Goal: Task Accomplishment & Management: Use online tool/utility

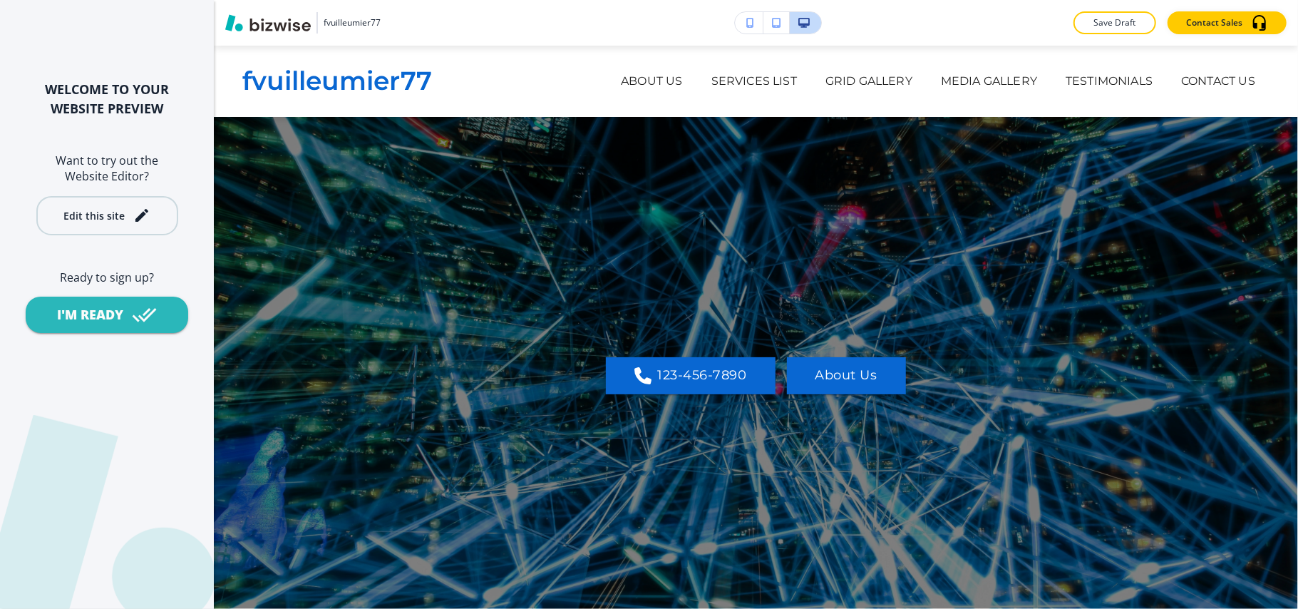
click at [108, 221] on div "Edit this site" at bounding box center [106, 215] width 87 height 17
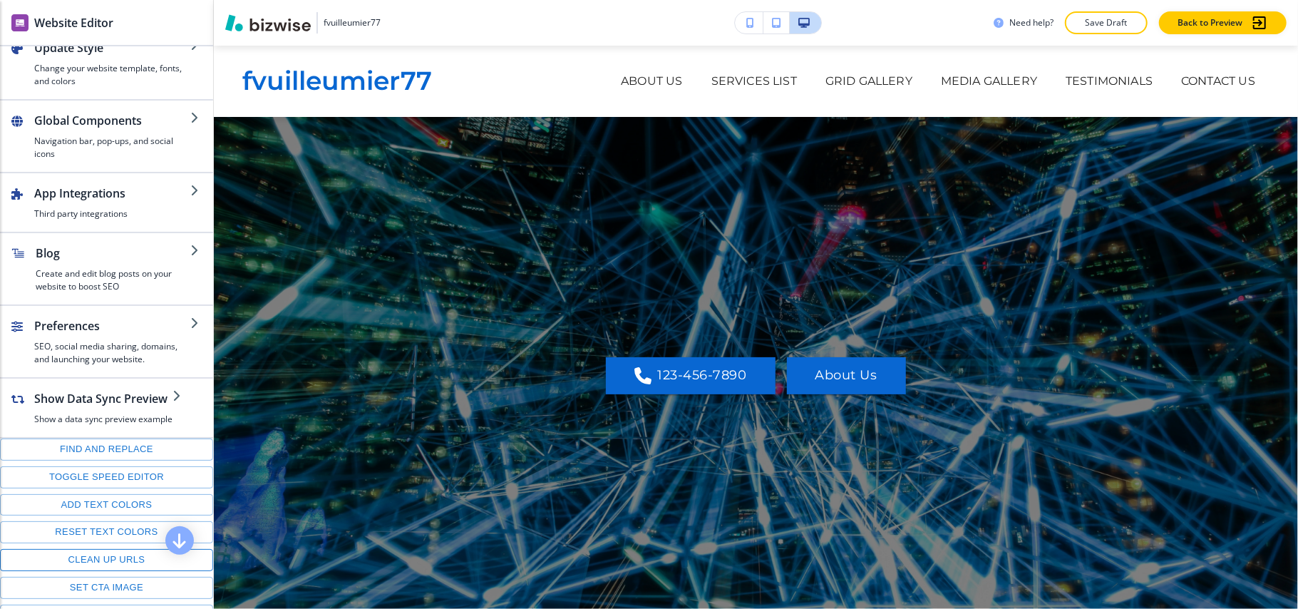
scroll to position [212, 0]
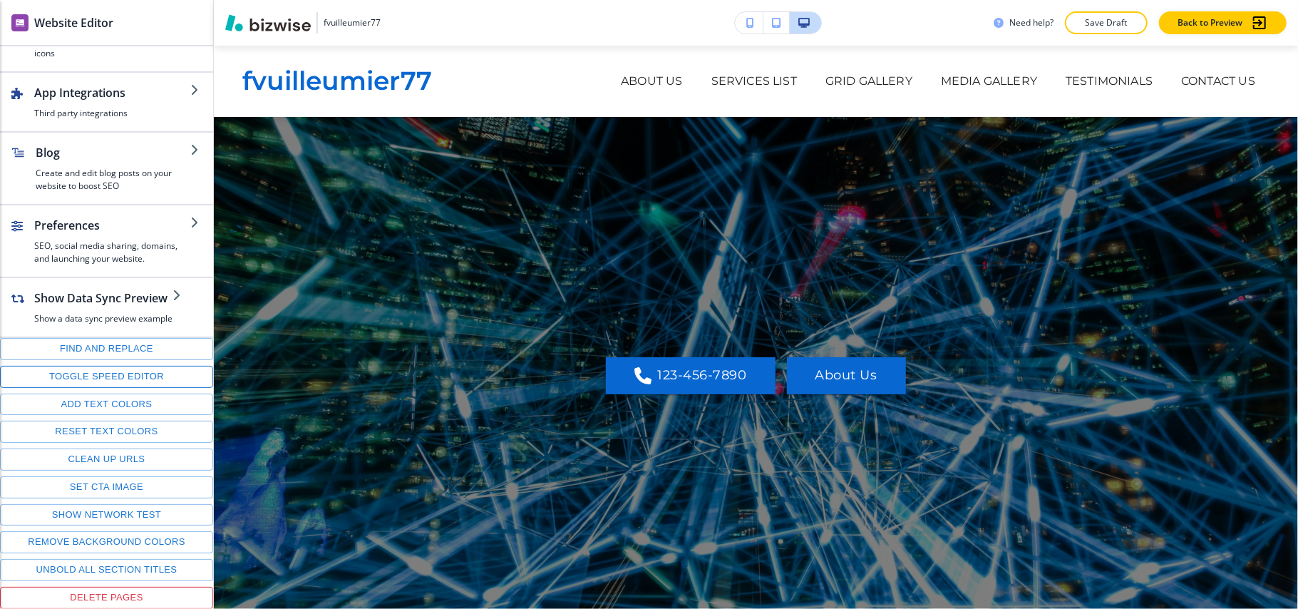
click at [98, 368] on button "Toggle speed editor" at bounding box center [106, 377] width 213 height 22
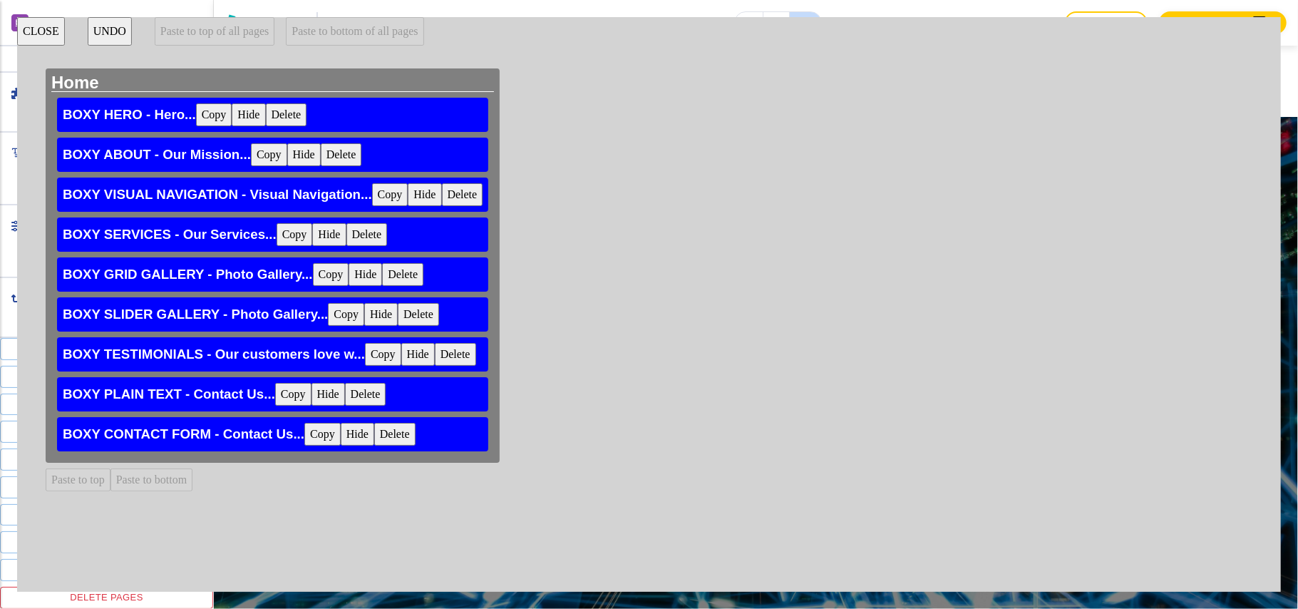
click at [36, 34] on button "CLOSE" at bounding box center [41, 31] width 48 height 29
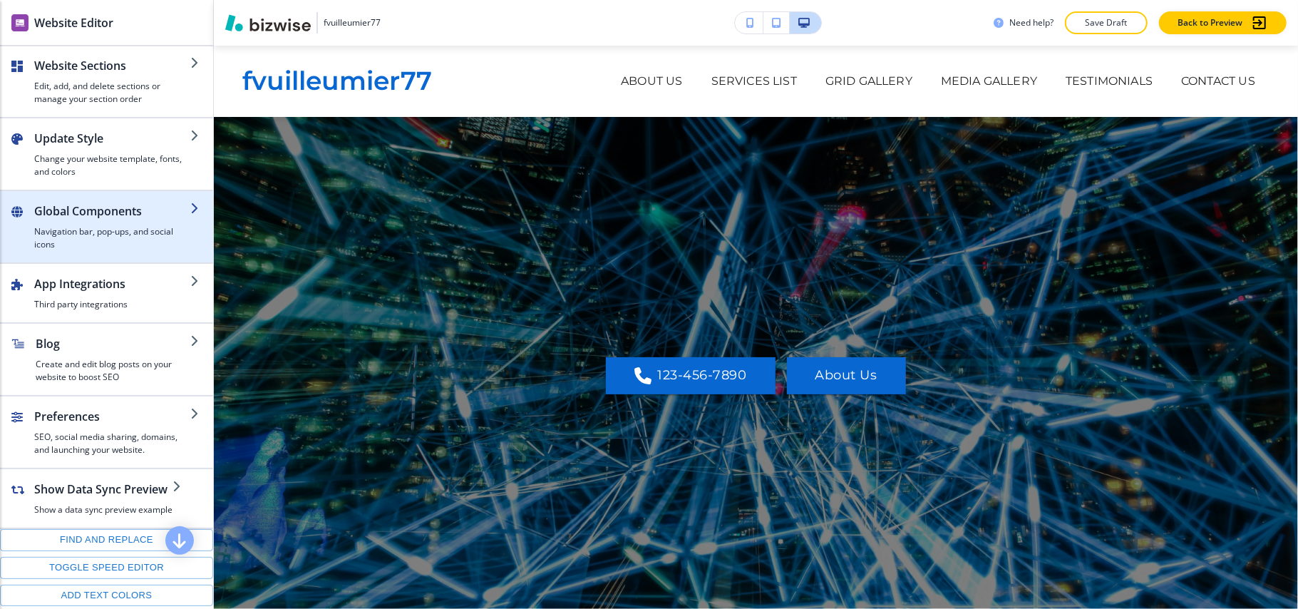
scroll to position [0, 0]
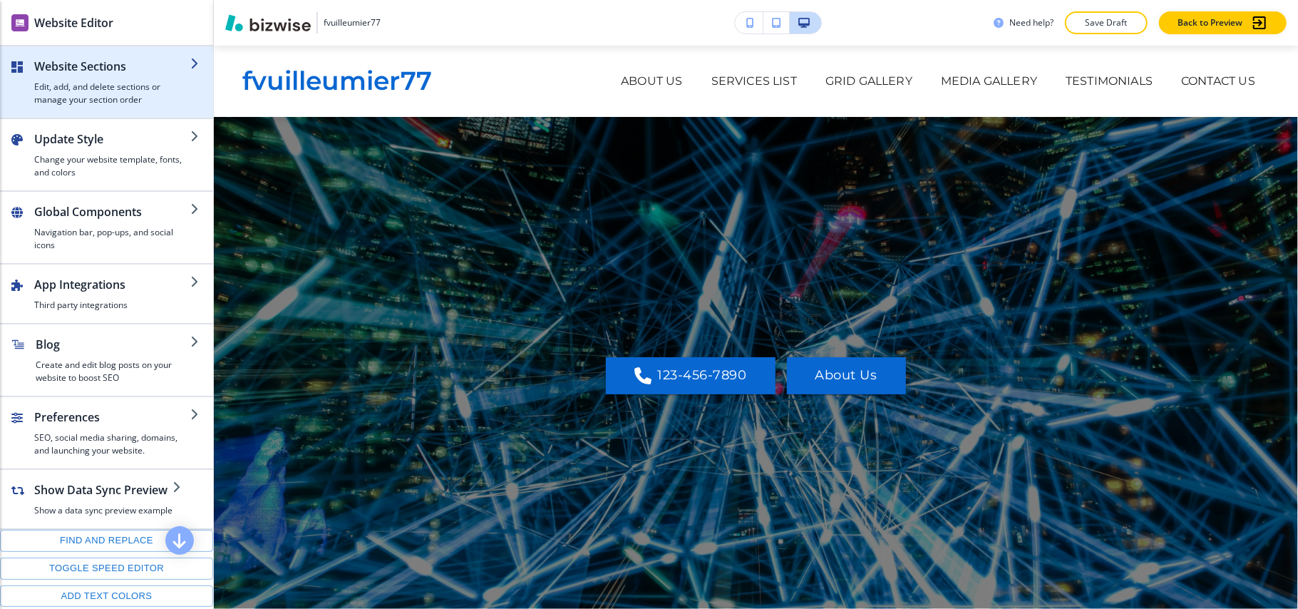
click at [92, 100] on h4 "Edit, add, and delete sections or manage your section order" at bounding box center [112, 94] width 156 height 26
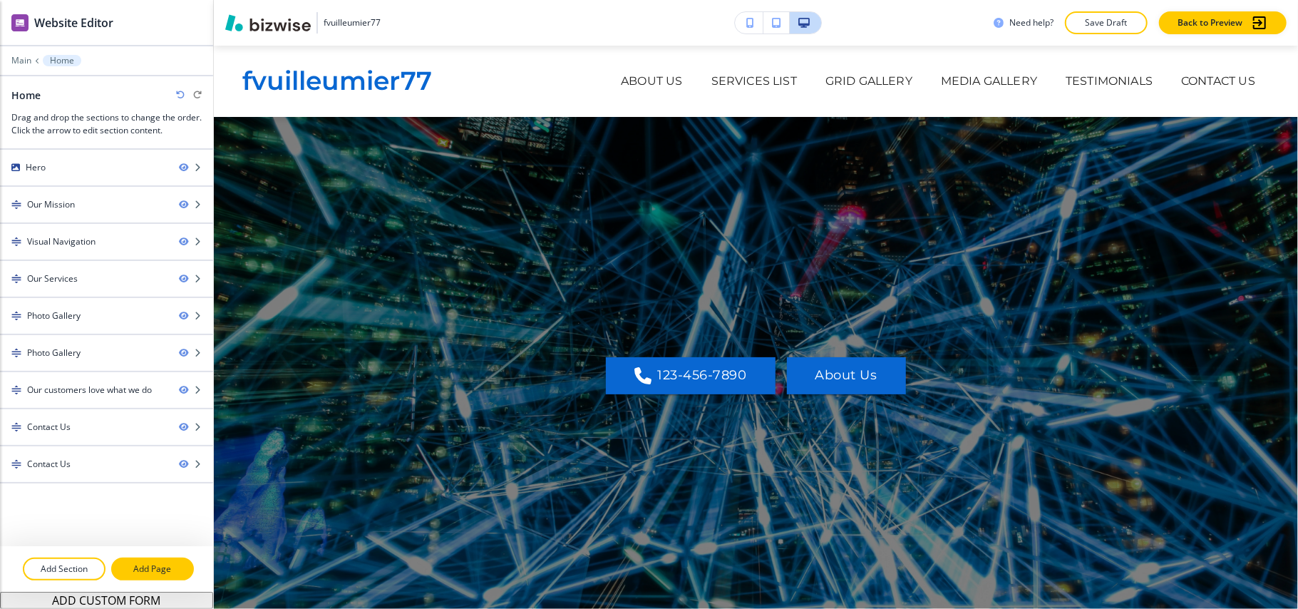
click at [135, 567] on p "Add Page" at bounding box center [153, 568] width 80 height 13
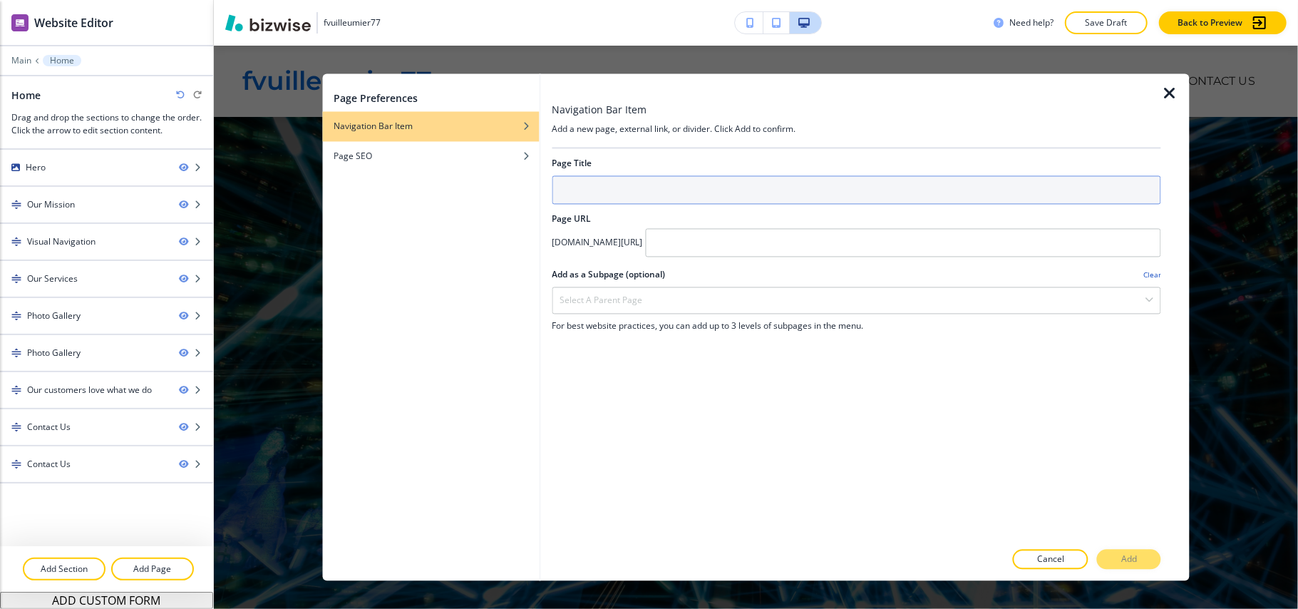
click at [585, 183] on input "text" at bounding box center [856, 190] width 609 height 29
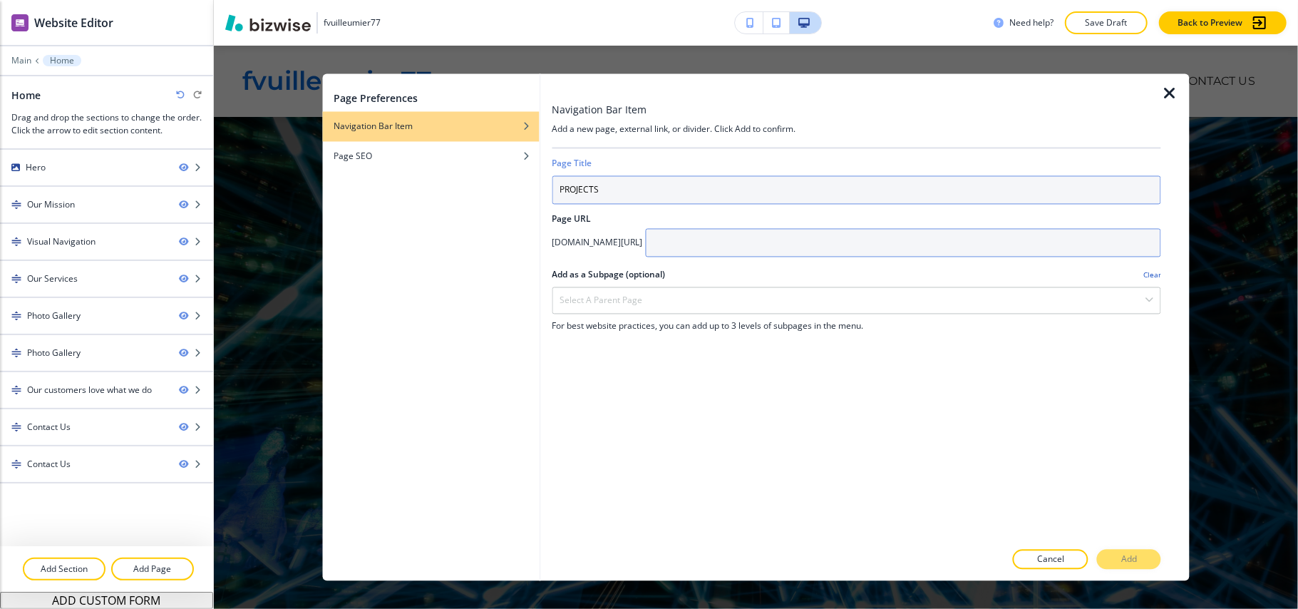
type input "PROJECTS"
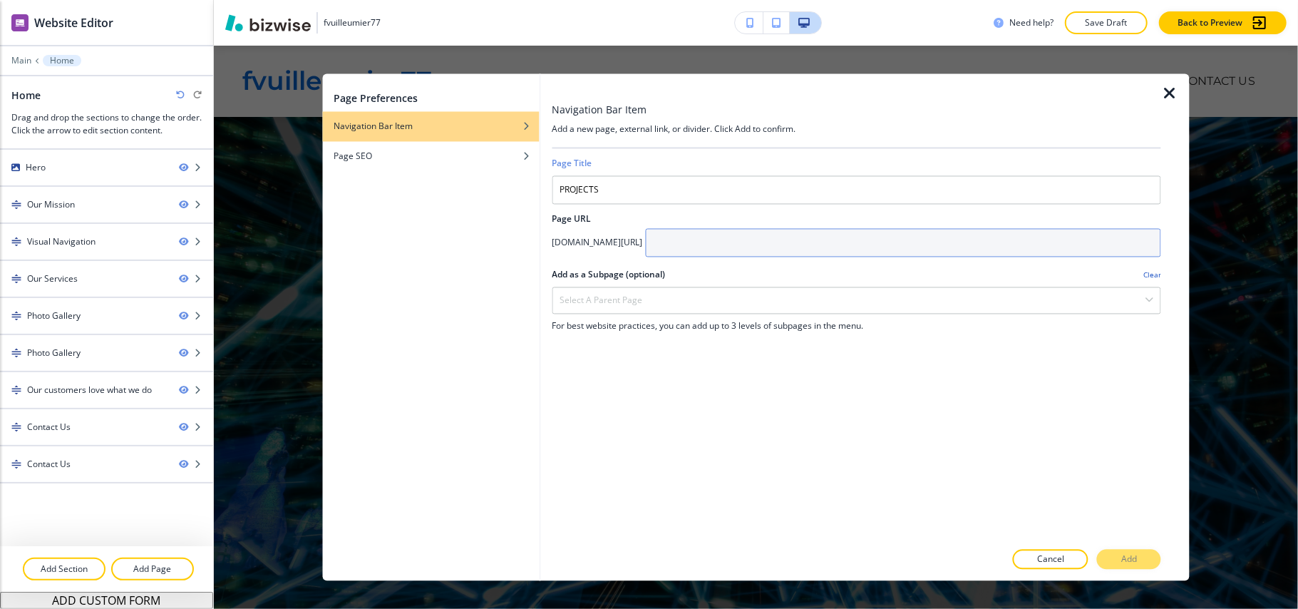
click at [770, 245] on input "text" at bounding box center [903, 243] width 516 height 29
paste input "PROJECTS"
type input "PROJECTS"
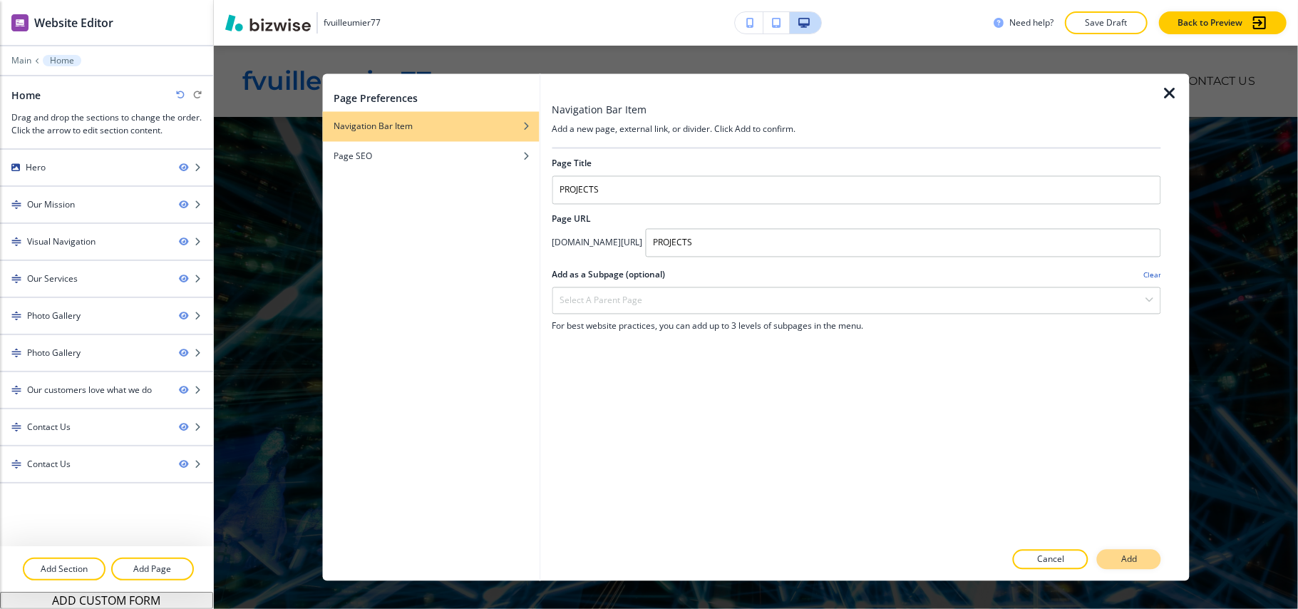
click at [1132, 554] on p "Add" at bounding box center [1129, 559] width 16 height 13
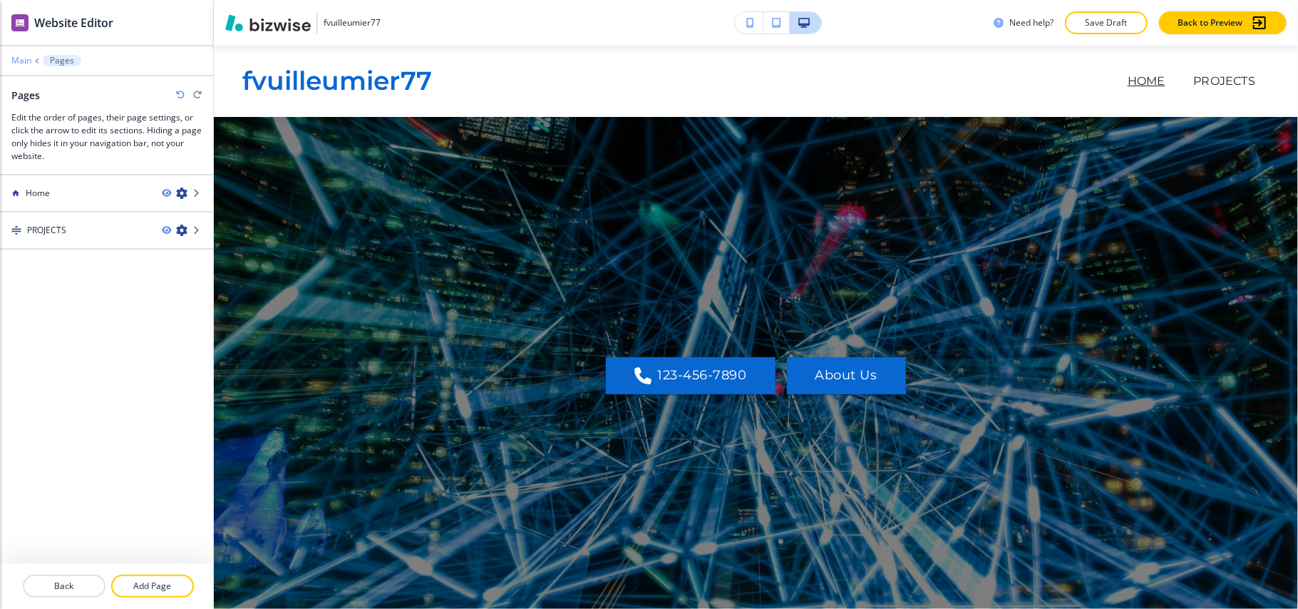
click at [21, 60] on p "Main" at bounding box center [21, 61] width 20 height 10
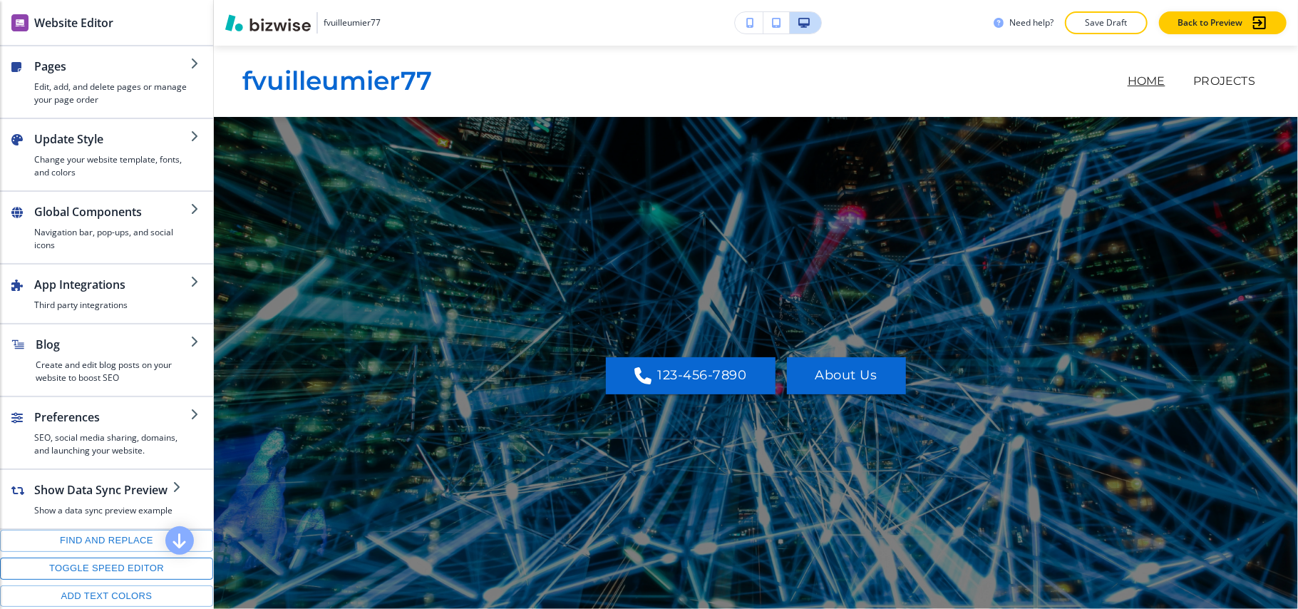
click at [103, 579] on button "Toggle speed editor" at bounding box center [106, 568] width 213 height 22
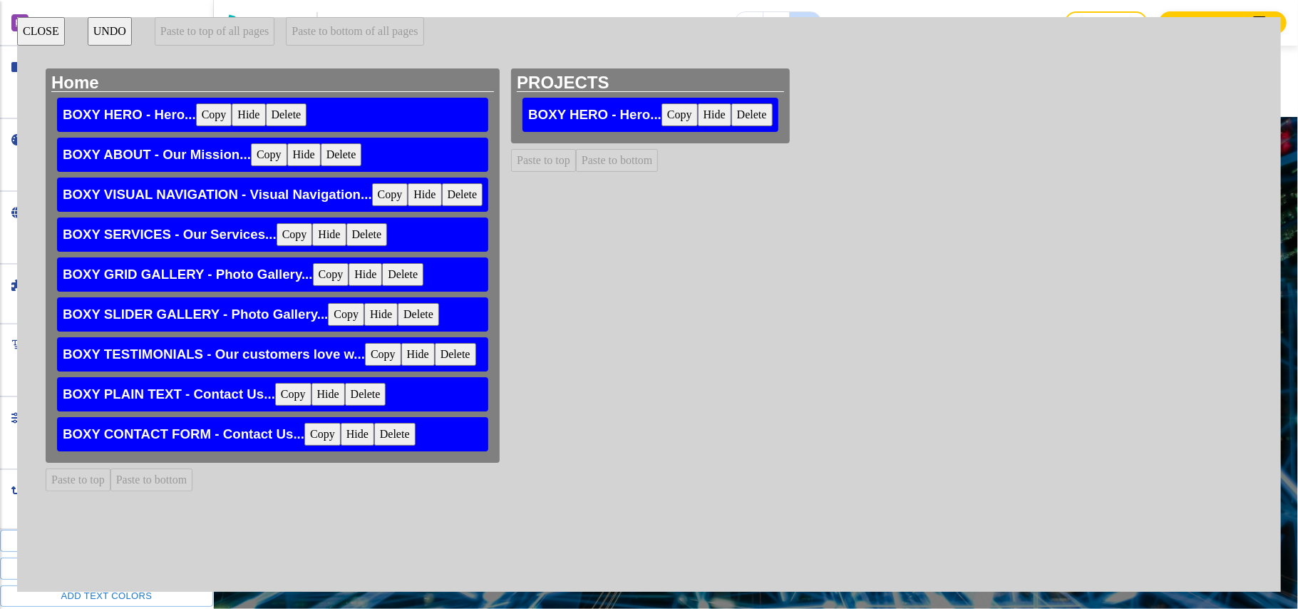
click at [217, 114] on button "Copy" at bounding box center [214, 114] width 36 height 23
click at [29, 26] on button "CLOSE" at bounding box center [41, 31] width 48 height 29
